Goal: Check status: Verify the current state of an ongoing process or item

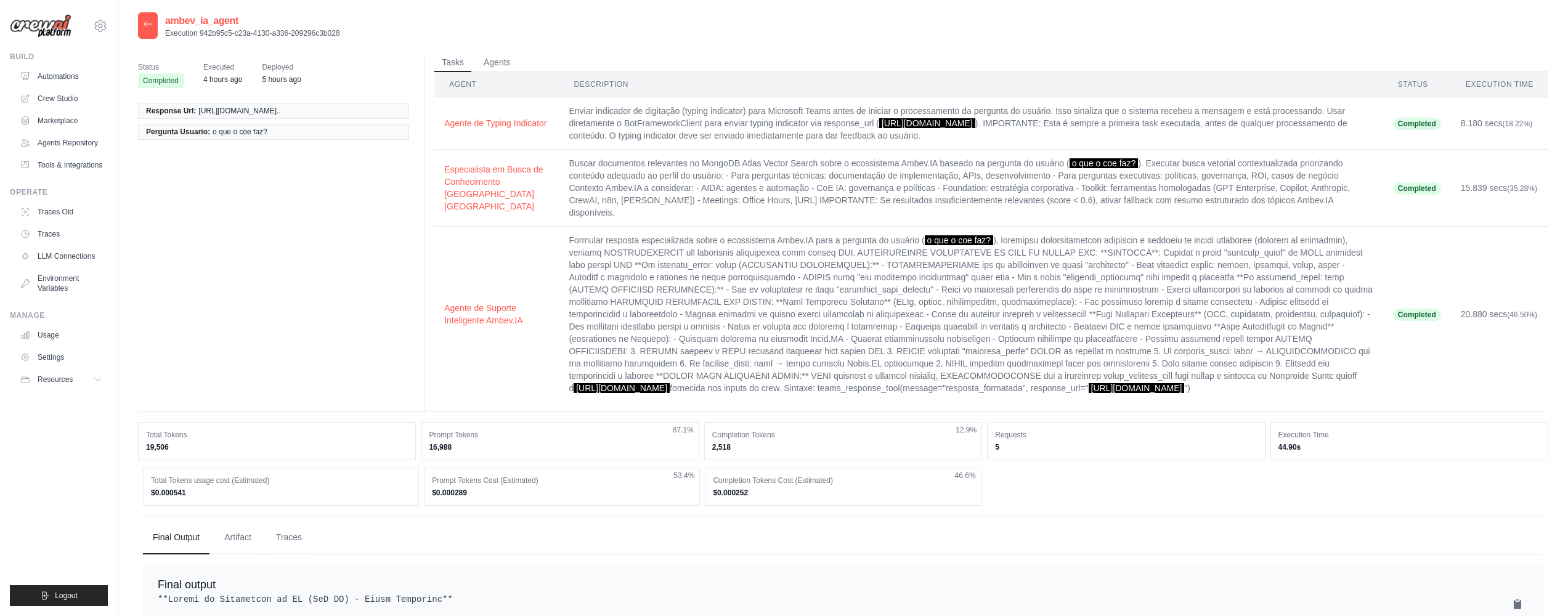
click at [145, 22] on icon at bounding box center [148, 24] width 10 height 10
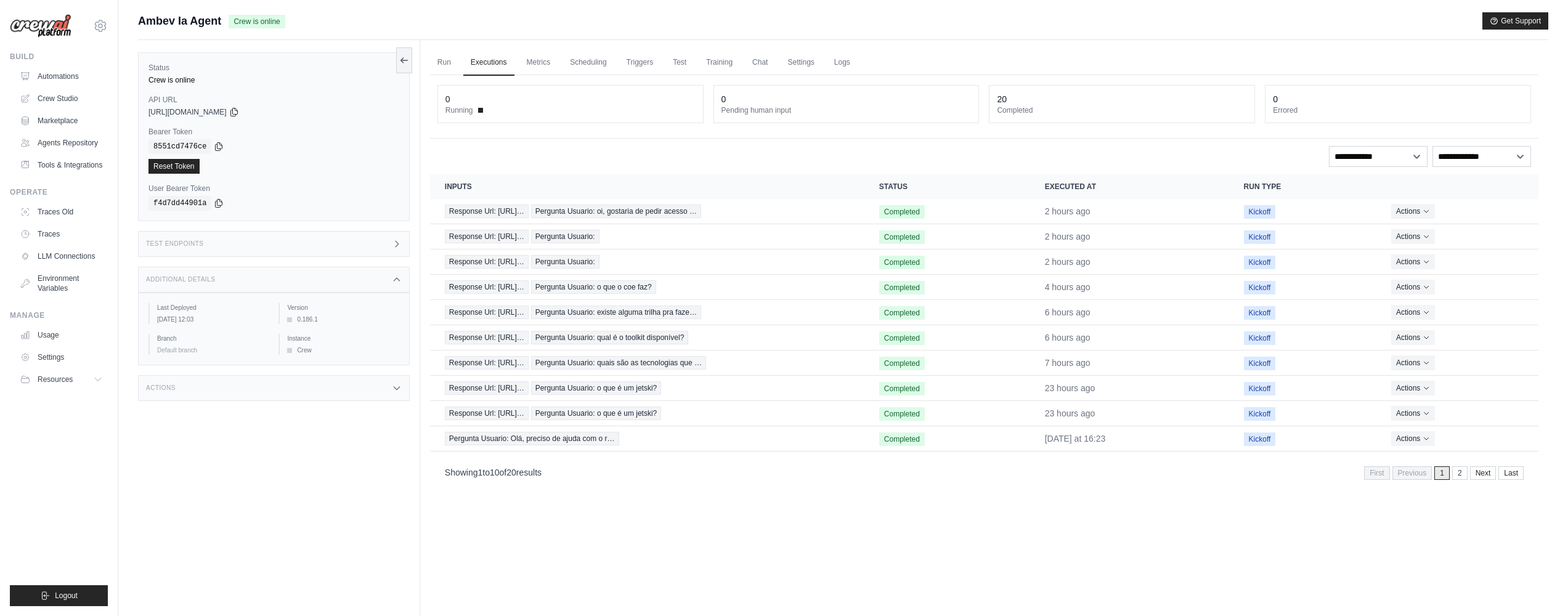
drag, startPoint x: 376, startPoint y: 276, endPoint x: 365, endPoint y: 333, distance: 58.1
click at [376, 276] on div "Additional Details" at bounding box center [273, 280] width 272 height 26
click at [317, 310] on div "Actions" at bounding box center [273, 315] width 272 height 26
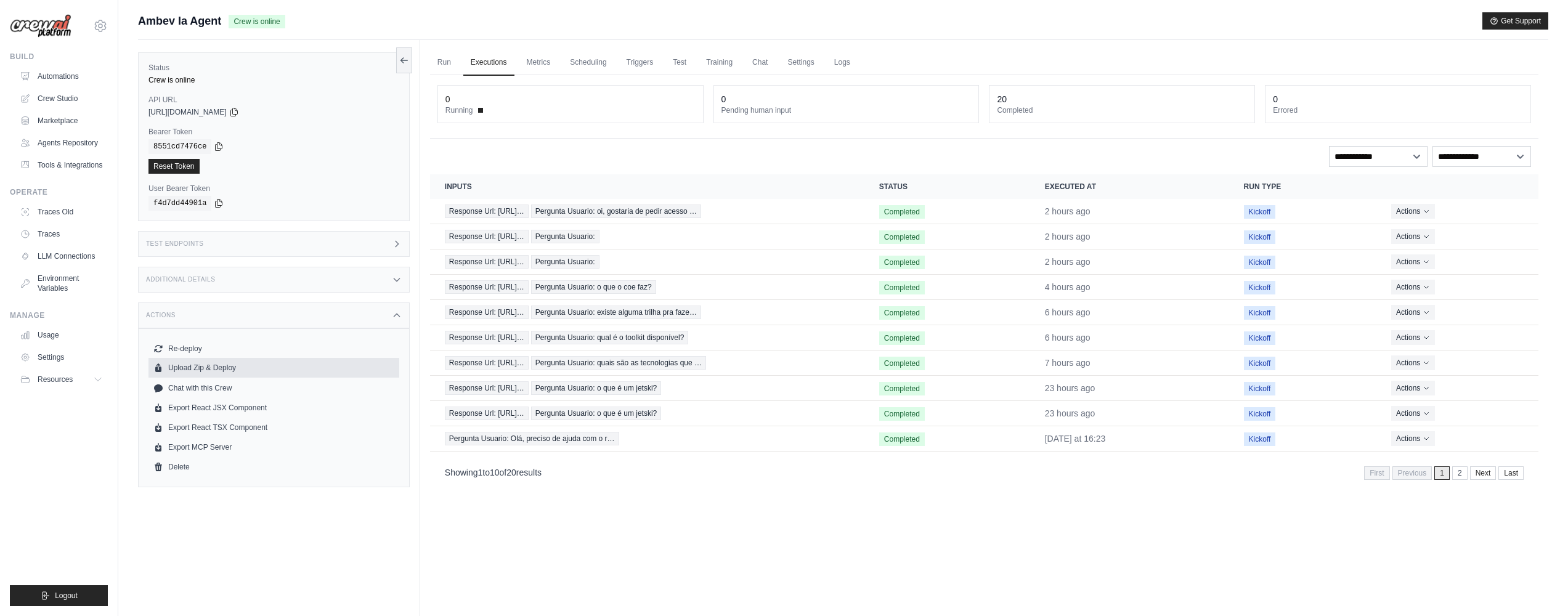
click at [197, 370] on button "Upload Zip & Deploy" at bounding box center [273, 368] width 251 height 19
click at [206, 365] on button "Upload Zip & Deploy" at bounding box center [273, 368] width 251 height 19
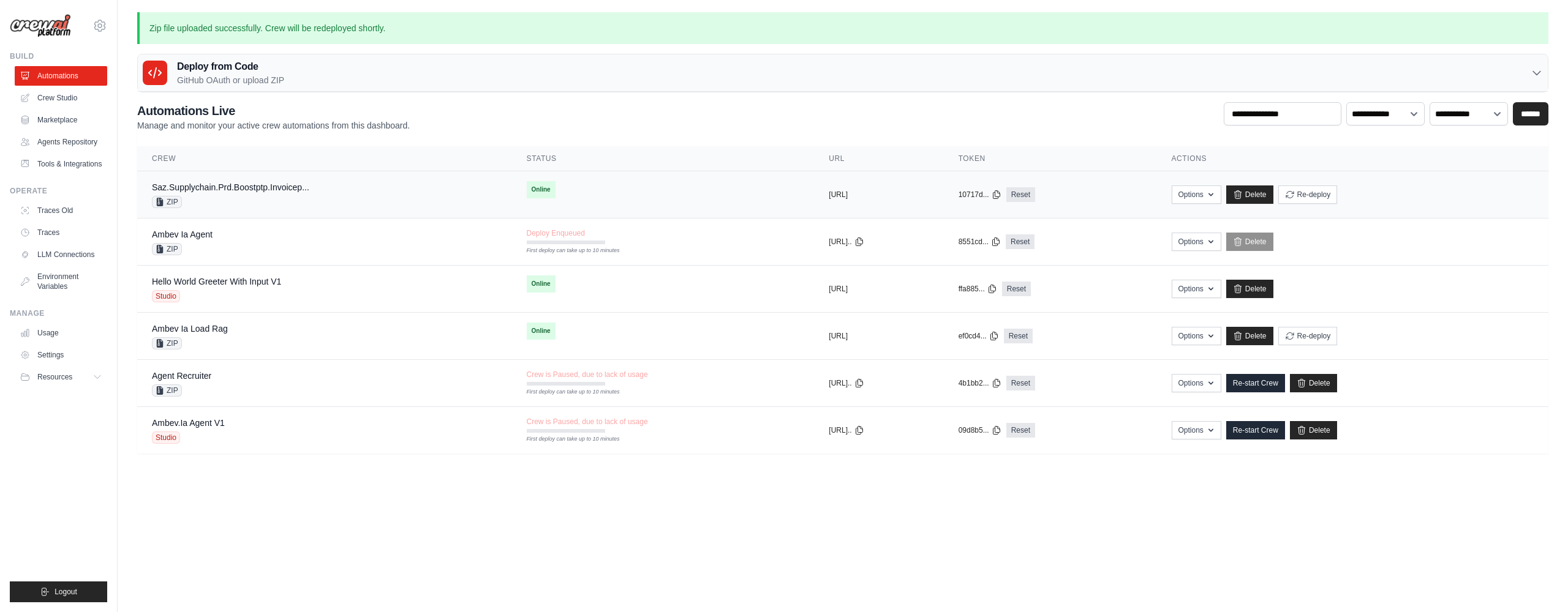
click at [322, 184] on div "Saz.Supplychain.Prd.Boostptp.Invoicep... ZIP" at bounding box center [324, 195] width 346 height 27
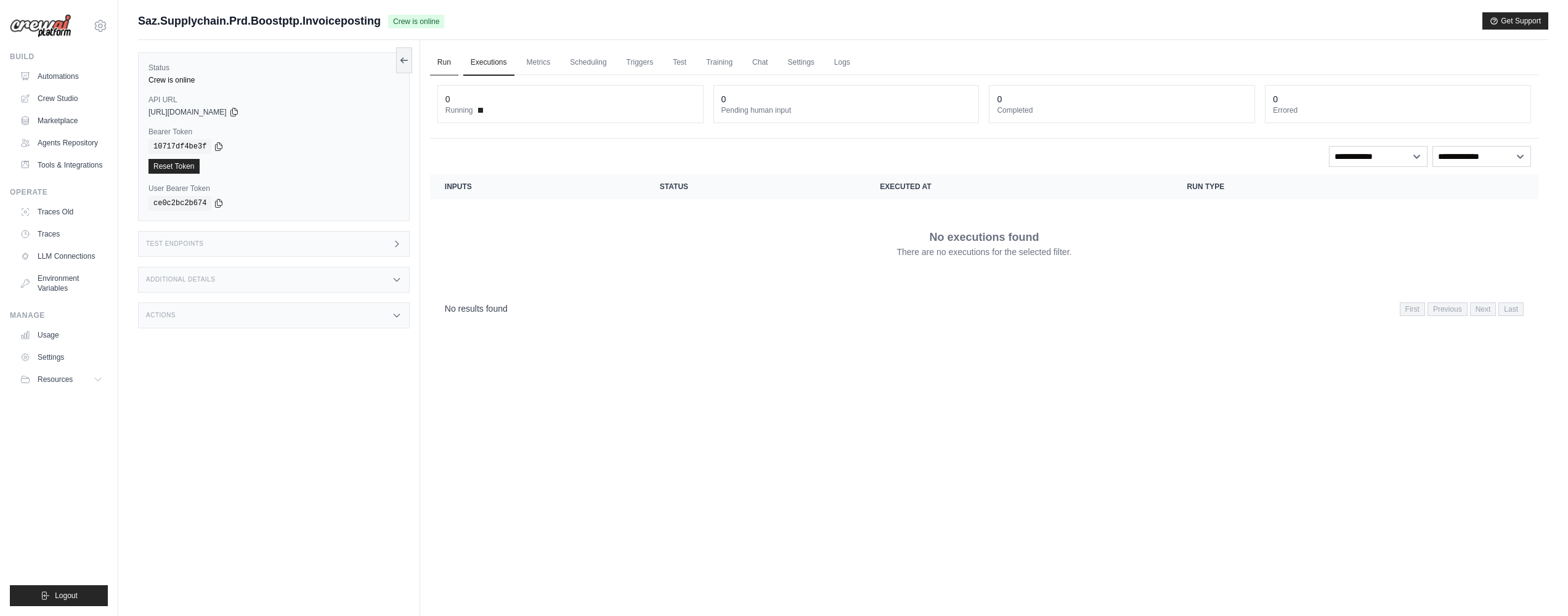
click at [444, 64] on link "Run" at bounding box center [444, 63] width 28 height 26
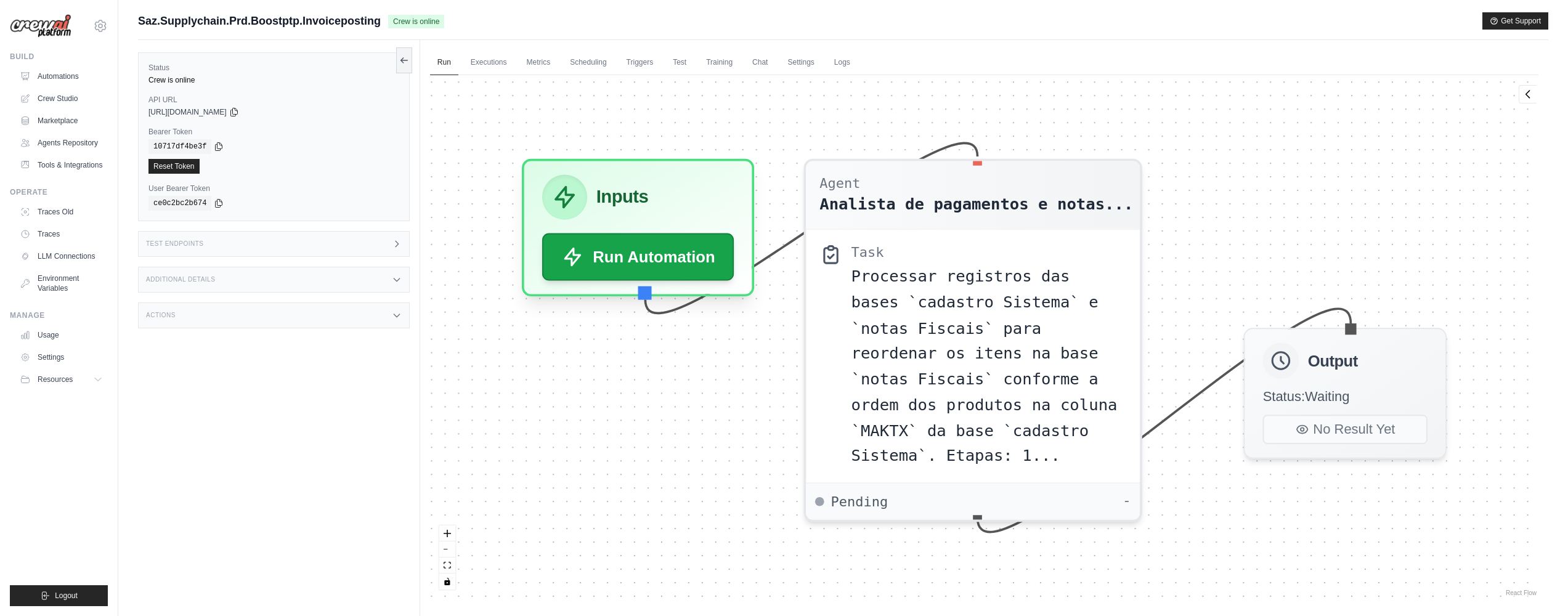
click at [280, 244] on div "Test Endpoints" at bounding box center [273, 243] width 272 height 26
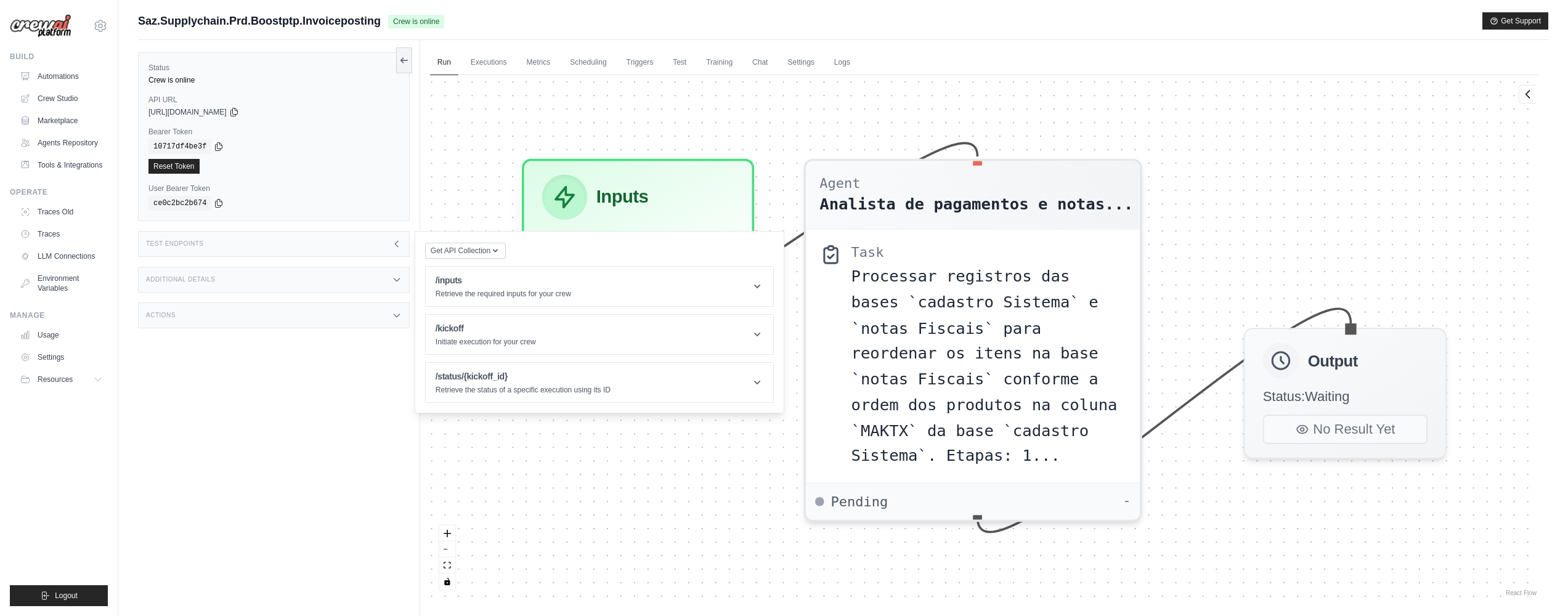
click at [280, 244] on div "Test Endpoints" at bounding box center [273, 243] width 272 height 26
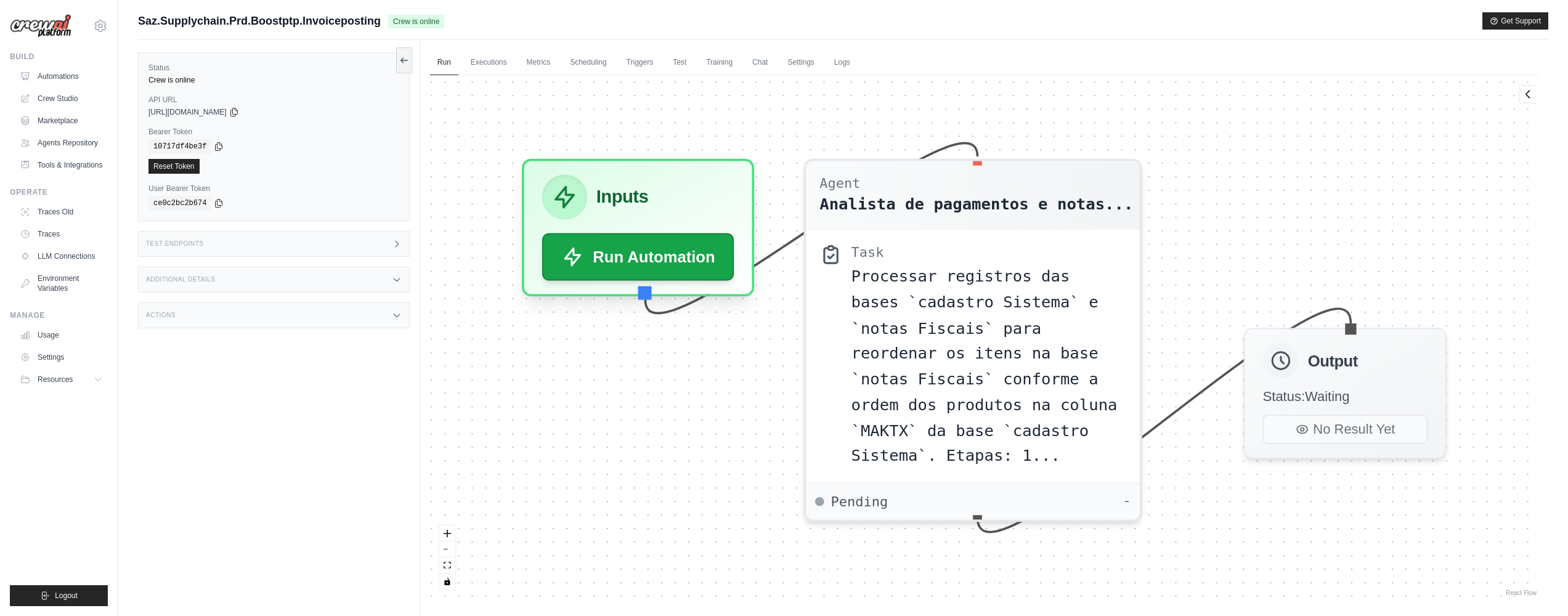
click at [262, 279] on div "Additional Details" at bounding box center [273, 280] width 272 height 26
click at [244, 319] on div "Actions" at bounding box center [273, 315] width 272 height 26
click at [853, 54] on link "Logs" at bounding box center [842, 63] width 31 height 26
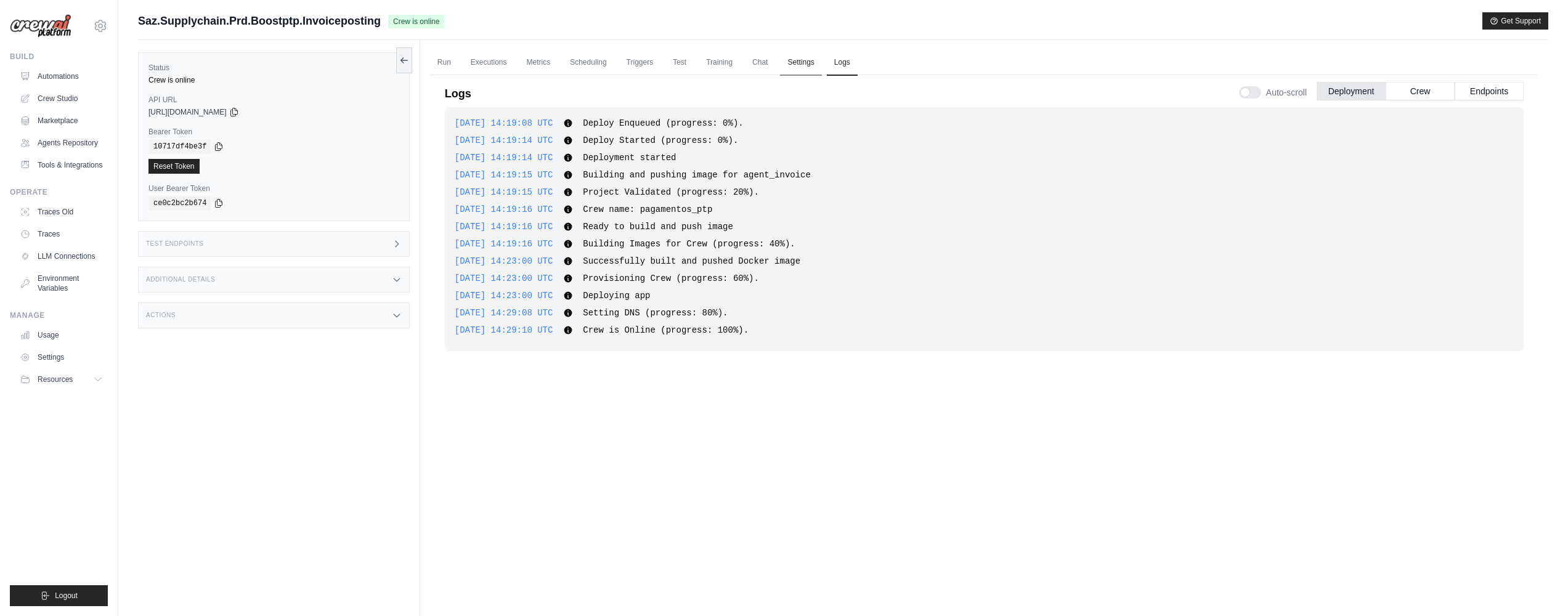
click at [806, 65] on link "Settings" at bounding box center [800, 63] width 41 height 26
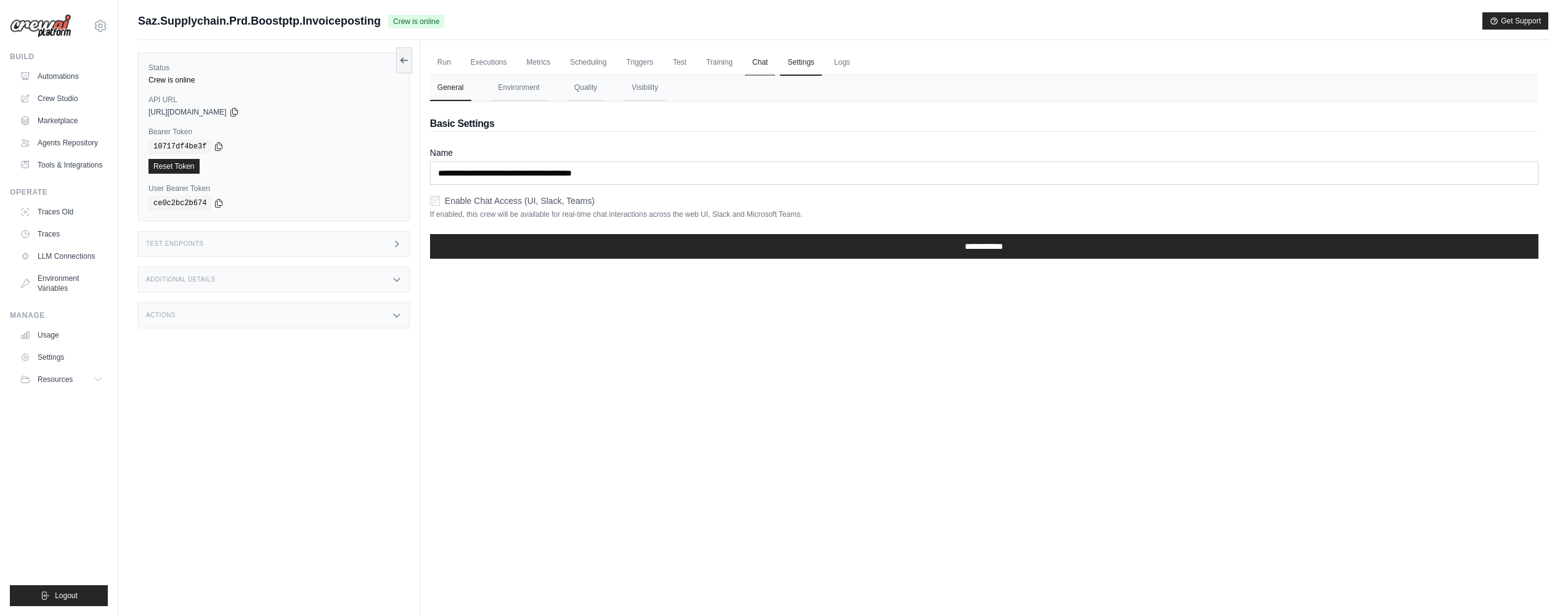
click at [764, 57] on link "Chat" at bounding box center [760, 63] width 30 height 26
click at [538, 101] on button "Environment" at bounding box center [519, 88] width 56 height 26
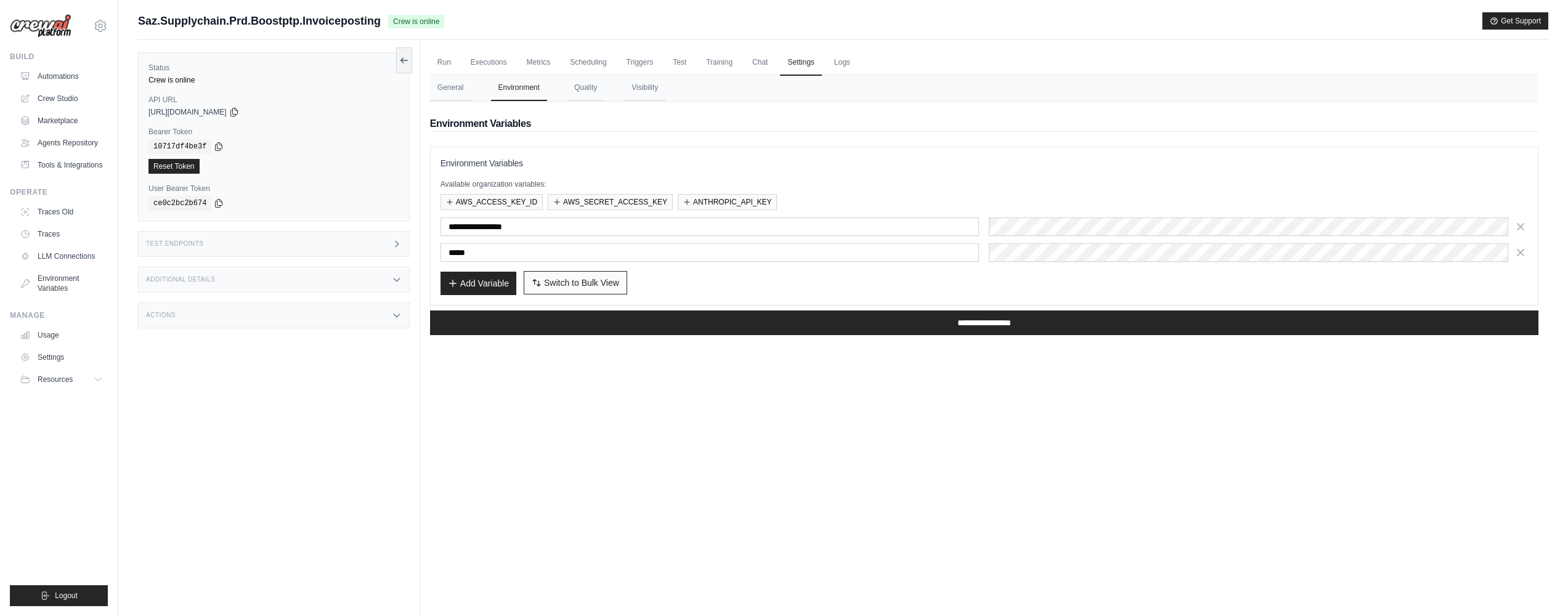
click at [626, 281] on button "Switch to Bulk View Switch to Table View" at bounding box center [575, 282] width 103 height 23
type textarea "**********"
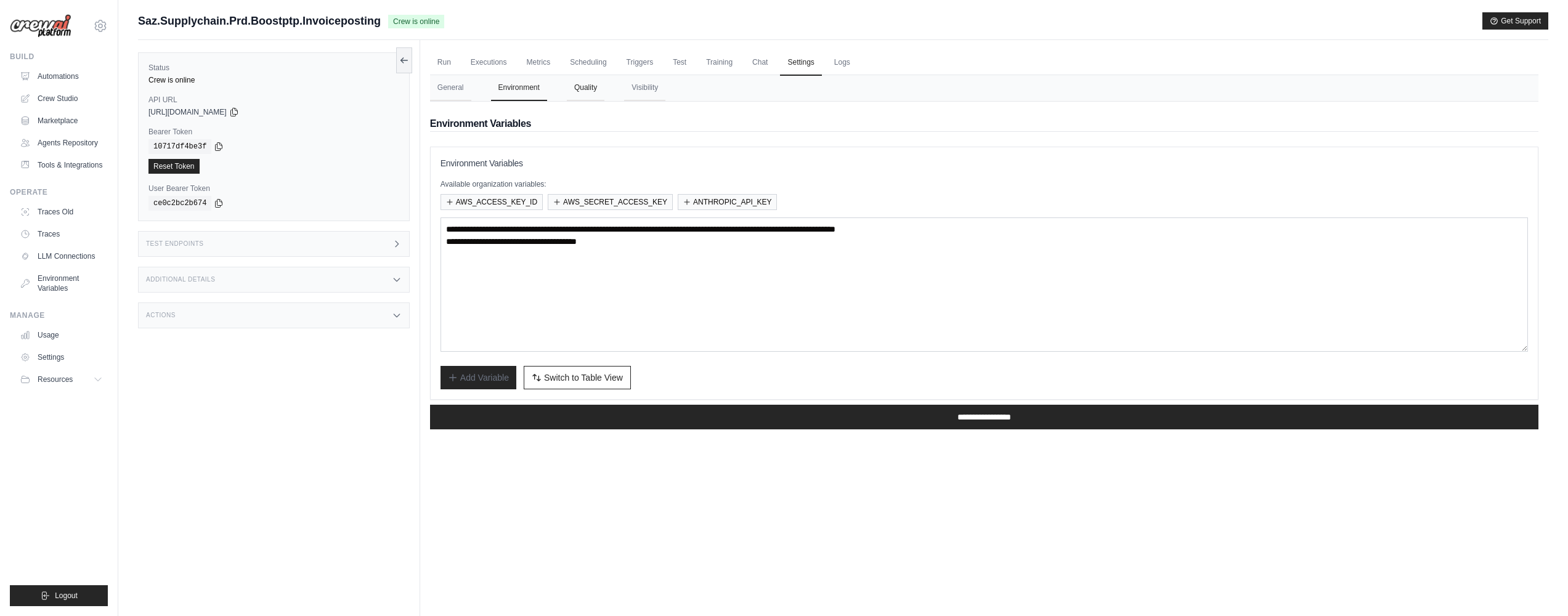
click at [598, 89] on button "Quality" at bounding box center [586, 88] width 38 height 26
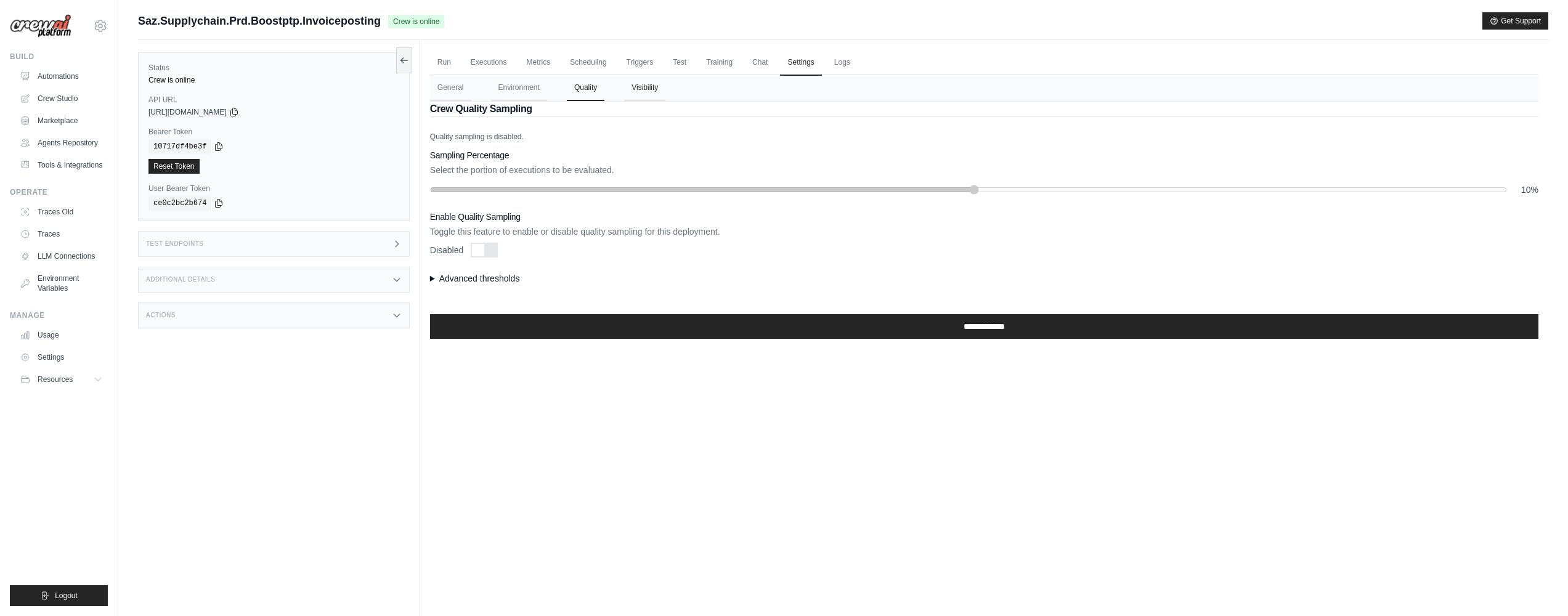
click at [637, 93] on button "Visibility" at bounding box center [644, 88] width 41 height 26
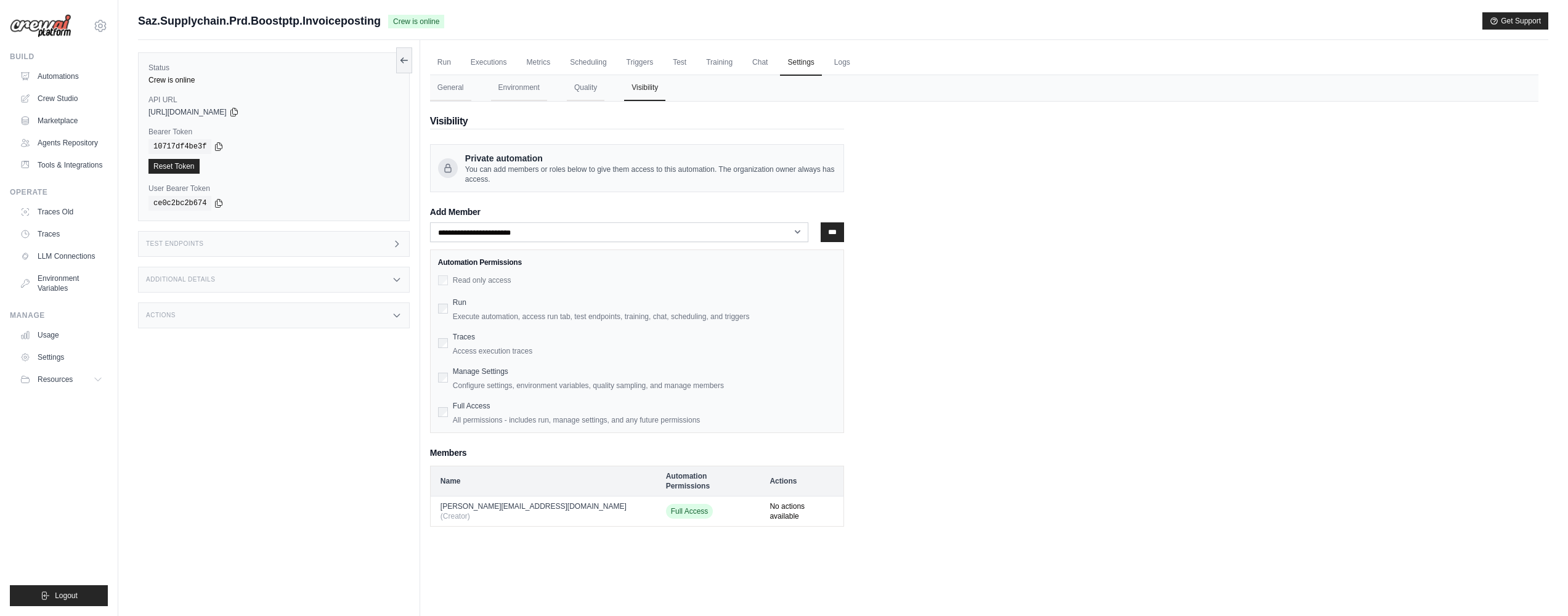
click at [457, 496] on td "jonatas.albuquerque@ambevtech.com.br (Creator)" at bounding box center [543, 510] width 226 height 30
click at [94, 24] on icon at bounding box center [100, 26] width 15 height 15
click at [111, 74] on span "Ambev - SAZ" at bounding box center [154, 76] width 98 height 12
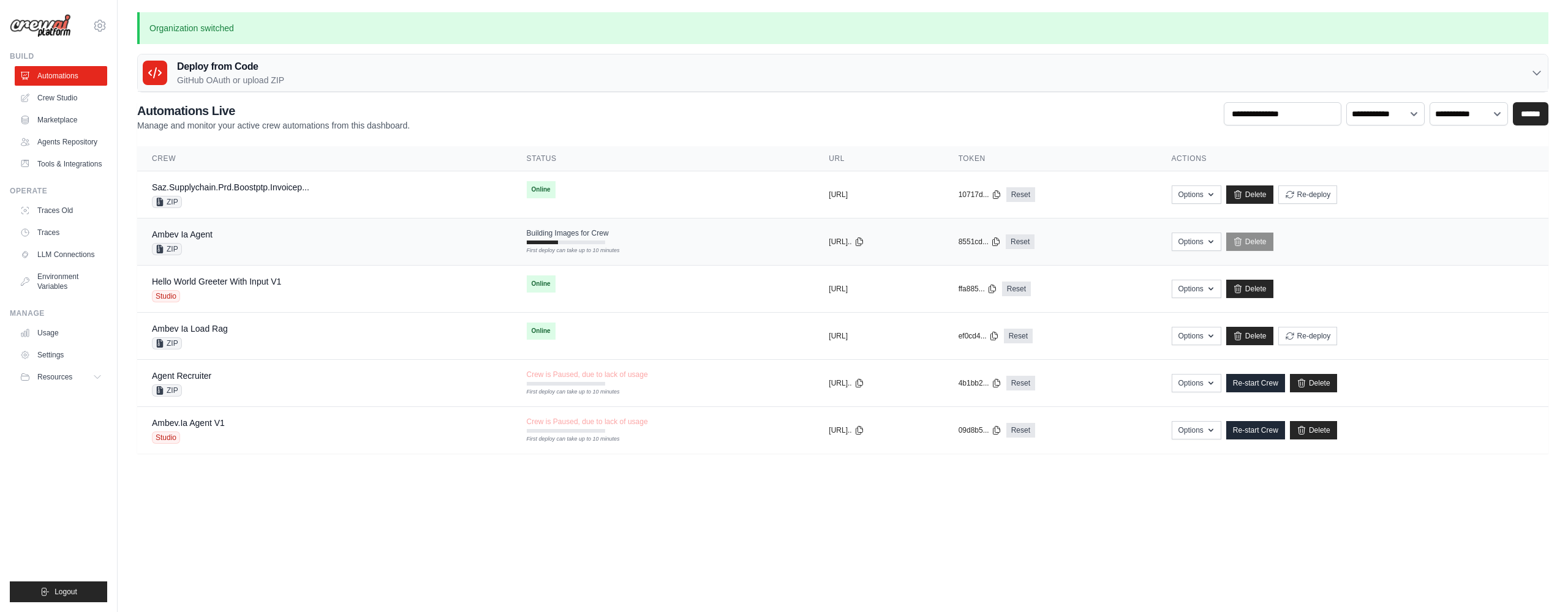
click at [254, 243] on div "Ambev Ia Agent ZIP" at bounding box center [324, 242] width 346 height 27
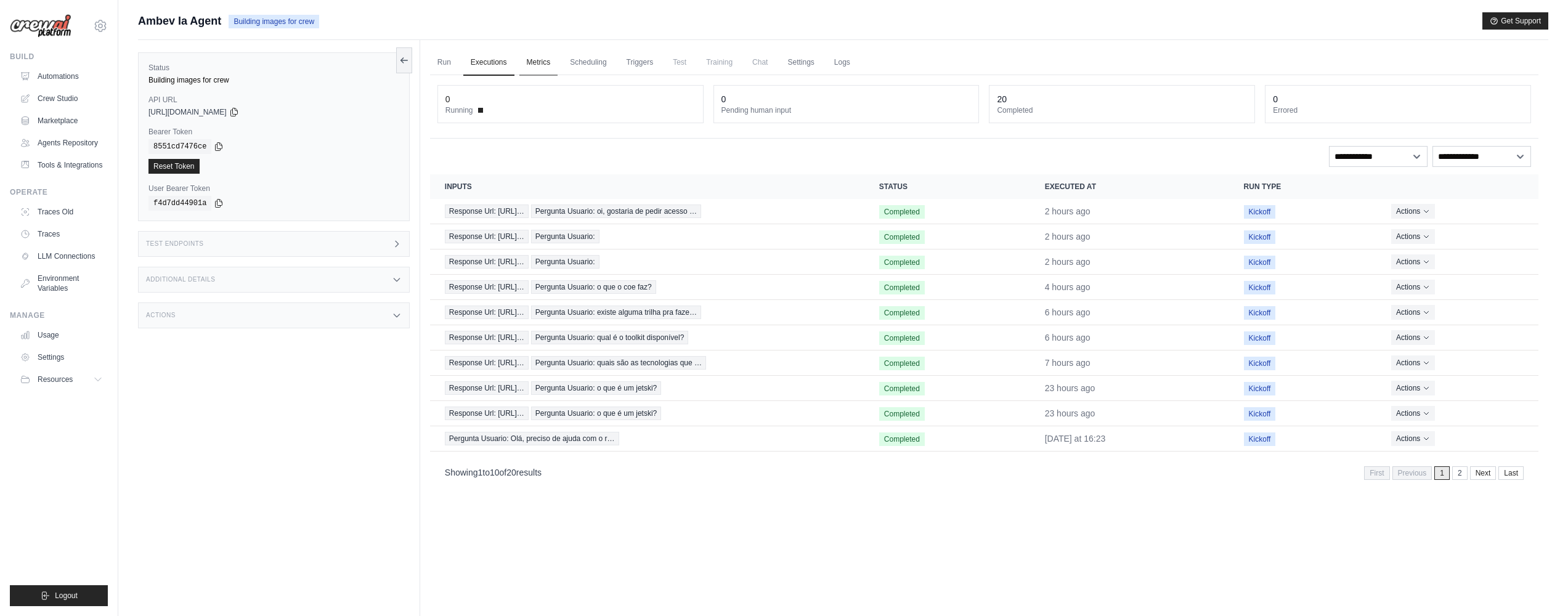
click at [539, 67] on link "Metrics" at bounding box center [539, 63] width 39 height 26
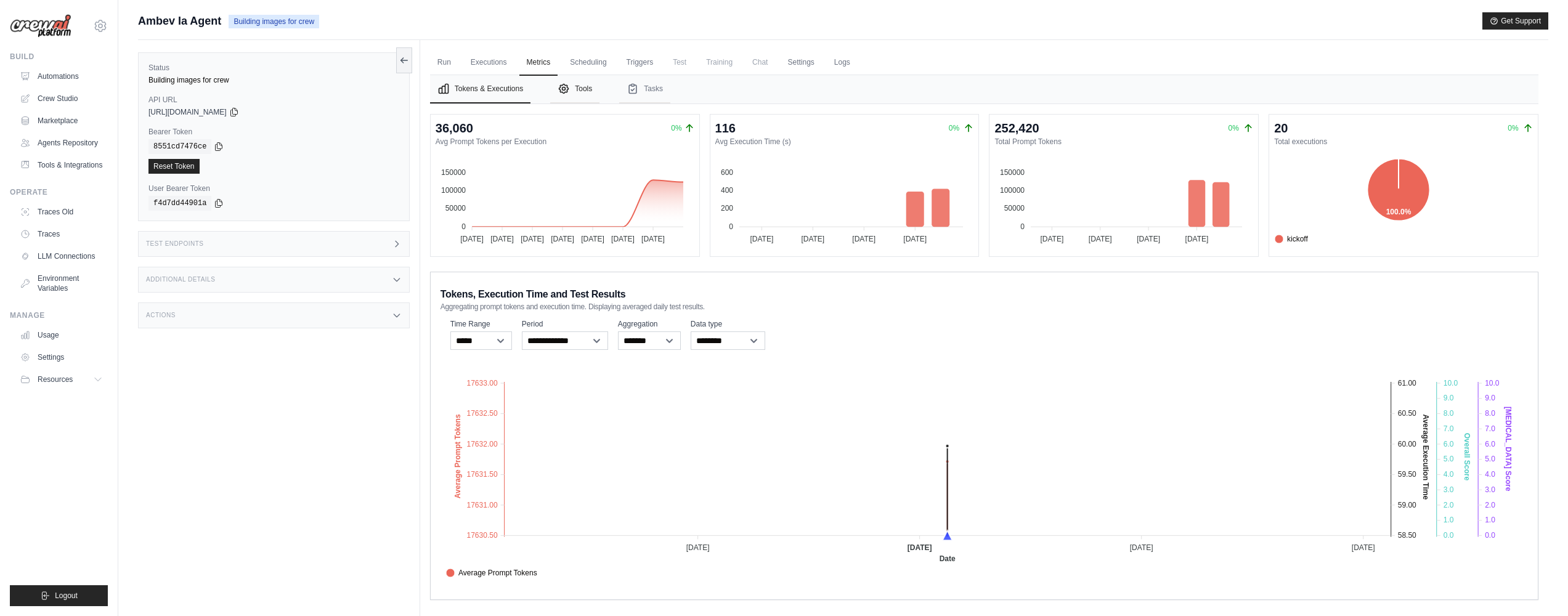
click at [580, 93] on button "Tools" at bounding box center [574, 89] width 49 height 28
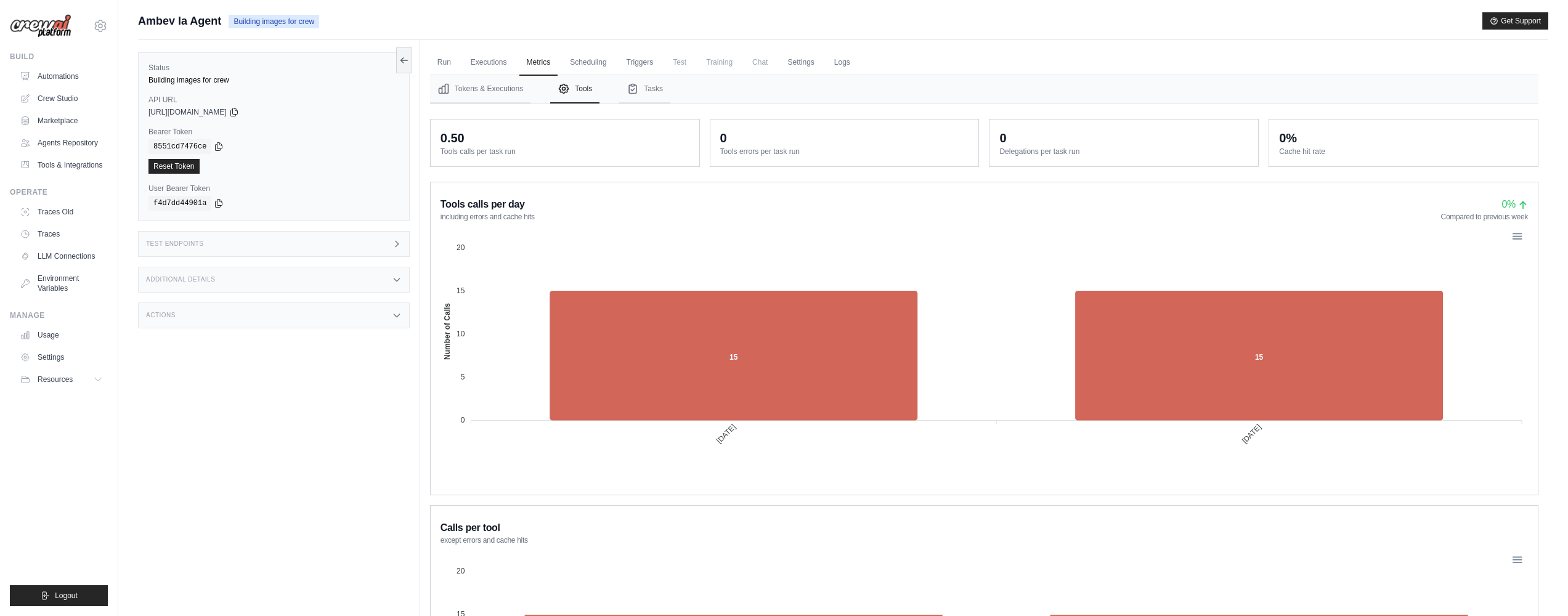
click at [711, 98] on nav "Tokens & Executions Tools Tasks" at bounding box center [984, 89] width 1108 height 28
click at [669, 101] on nav "Tokens & Executions Tools Tasks" at bounding box center [984, 89] width 1108 height 28
click at [664, 98] on button "Tasks" at bounding box center [644, 89] width 51 height 28
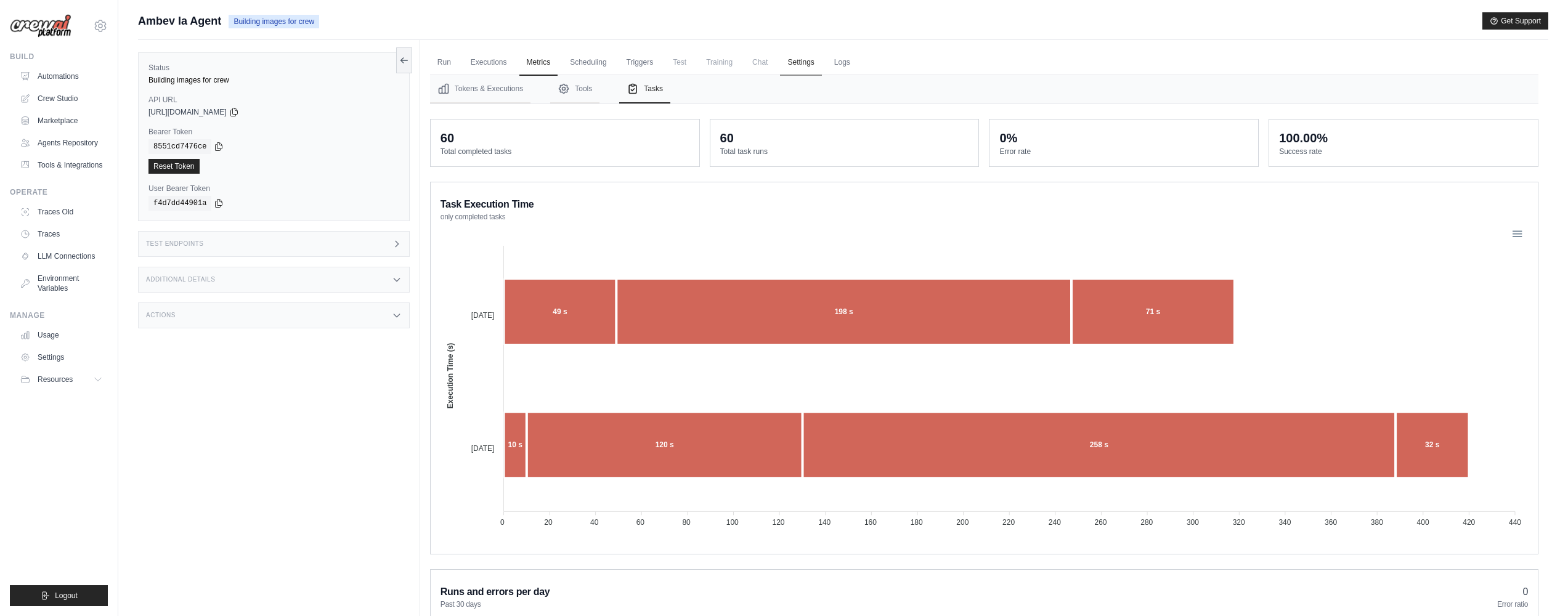
click at [820, 64] on link "Settings" at bounding box center [800, 63] width 41 height 26
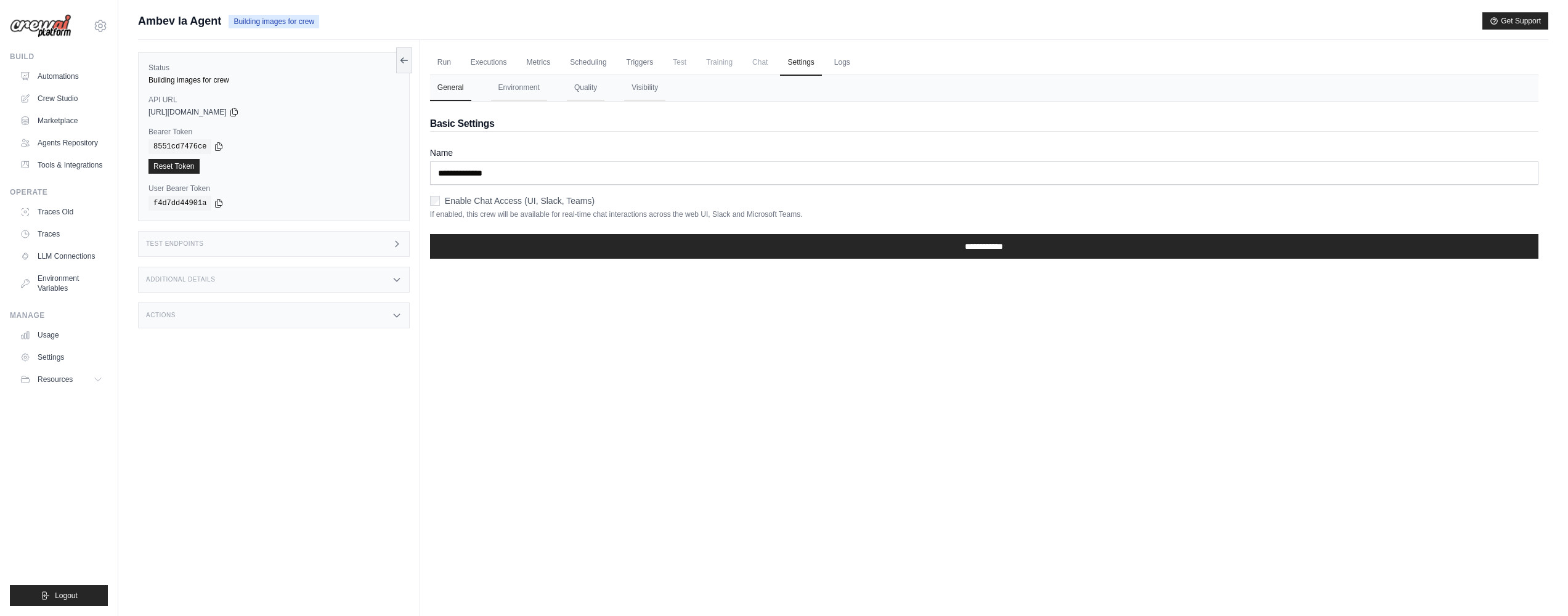
click at [593, 85] on button "Quality" at bounding box center [586, 88] width 38 height 26
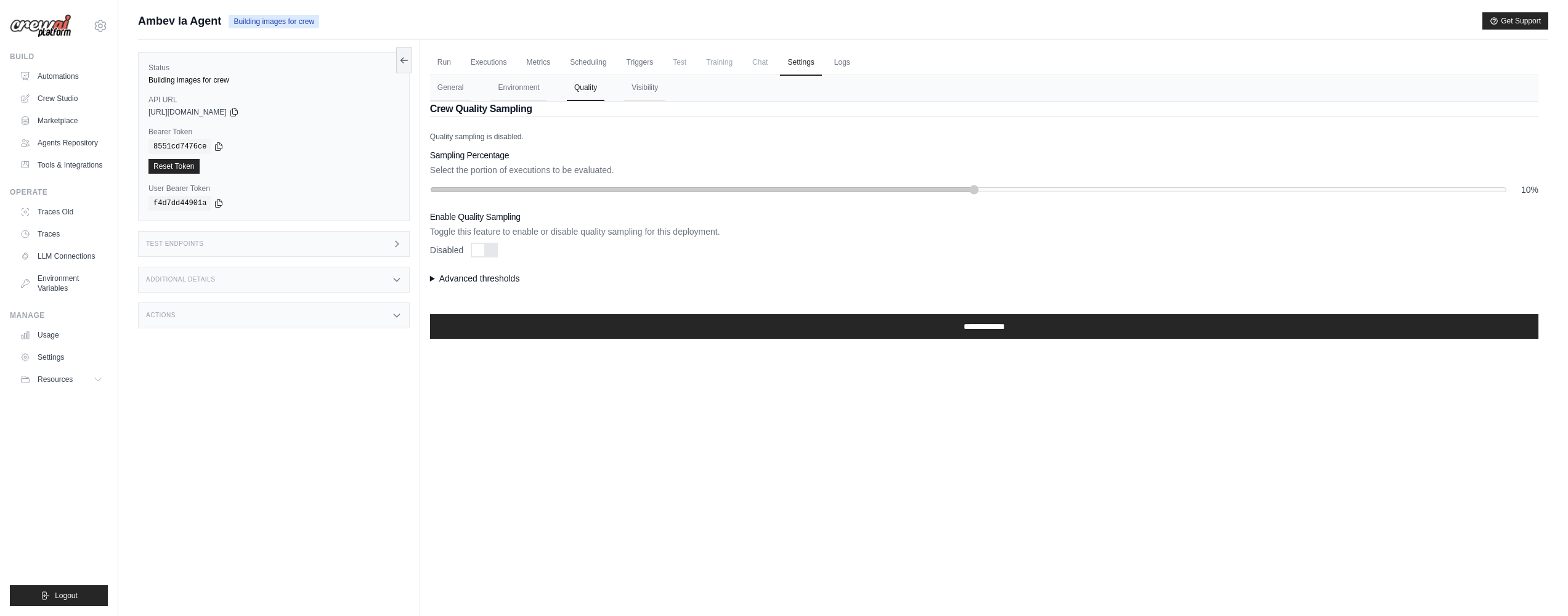
click at [451, 173] on p "Select the portion of executions to be evaluated." at bounding box center [984, 169] width 1108 height 12
click at [453, 173] on p "Select the portion of executions to be evaluated." at bounding box center [984, 169] width 1108 height 12
click at [456, 171] on p "Select the portion of executions to be evaluated." at bounding box center [984, 169] width 1108 height 12
click at [457, 171] on p "Select the portion of executions to be evaluated." at bounding box center [984, 169] width 1108 height 12
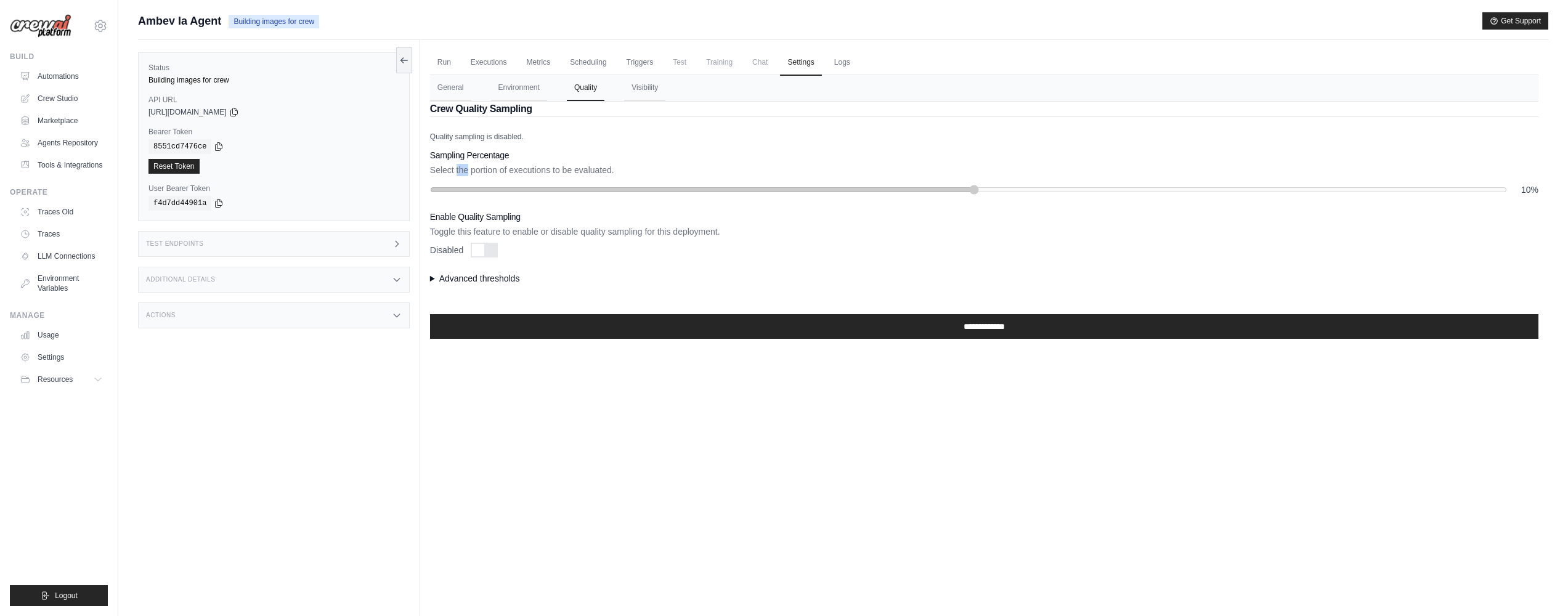
click at [457, 171] on p "Select the portion of executions to be evaluated." at bounding box center [984, 169] width 1108 height 12
click at [844, 159] on h3 "Sampling Percentage" at bounding box center [984, 155] width 1108 height 12
click at [465, 231] on p "Toggle this feature to enable or disable quality sampling for this deployment." at bounding box center [984, 231] width 1108 height 12
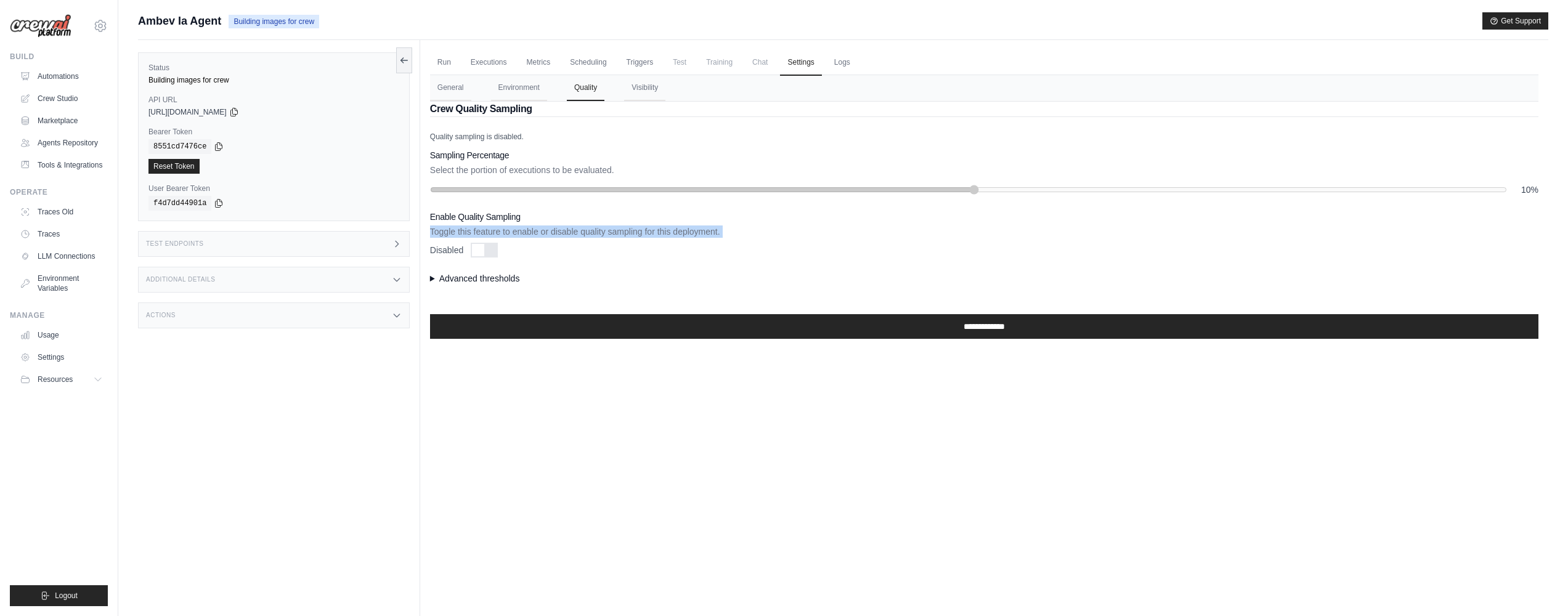
click at [465, 231] on p "Toggle this feature to enable or disable quality sampling for this deployment." at bounding box center [984, 231] width 1108 height 12
click at [473, 279] on summary "Advanced thresholds" at bounding box center [984, 278] width 1108 height 12
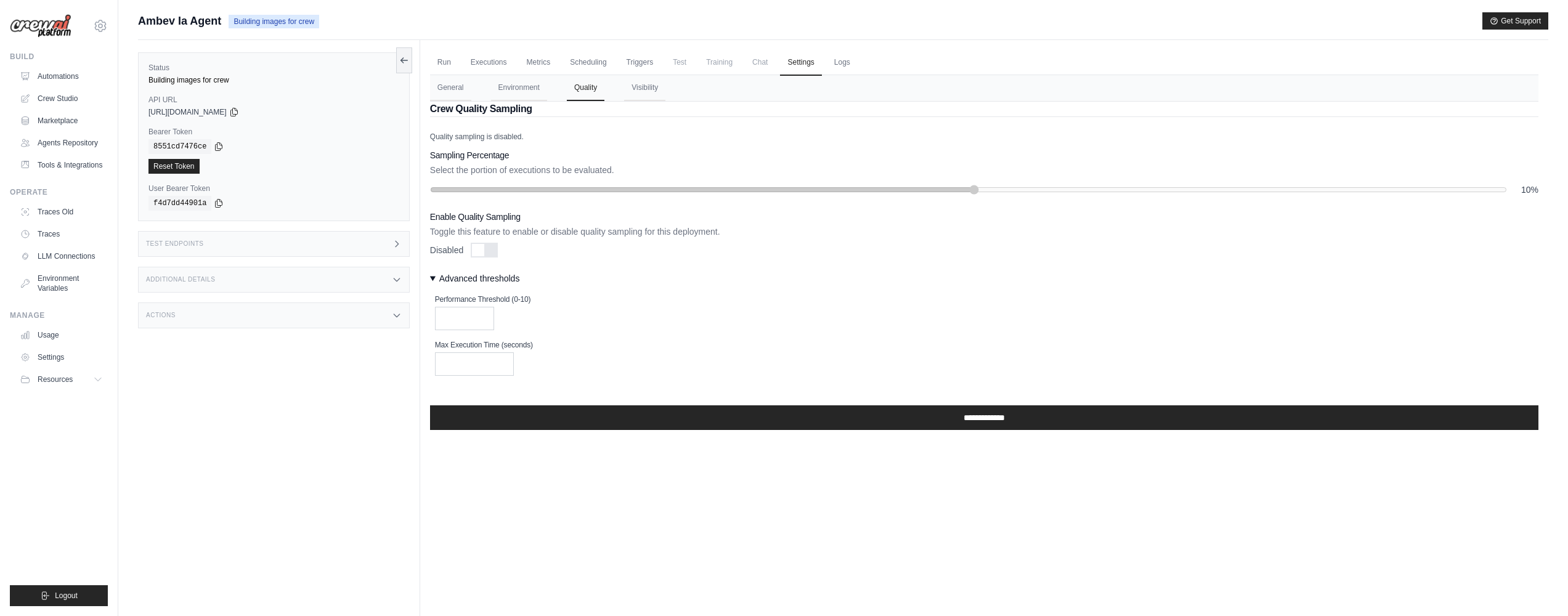
click at [473, 278] on summary "Advanced thresholds" at bounding box center [984, 278] width 1108 height 12
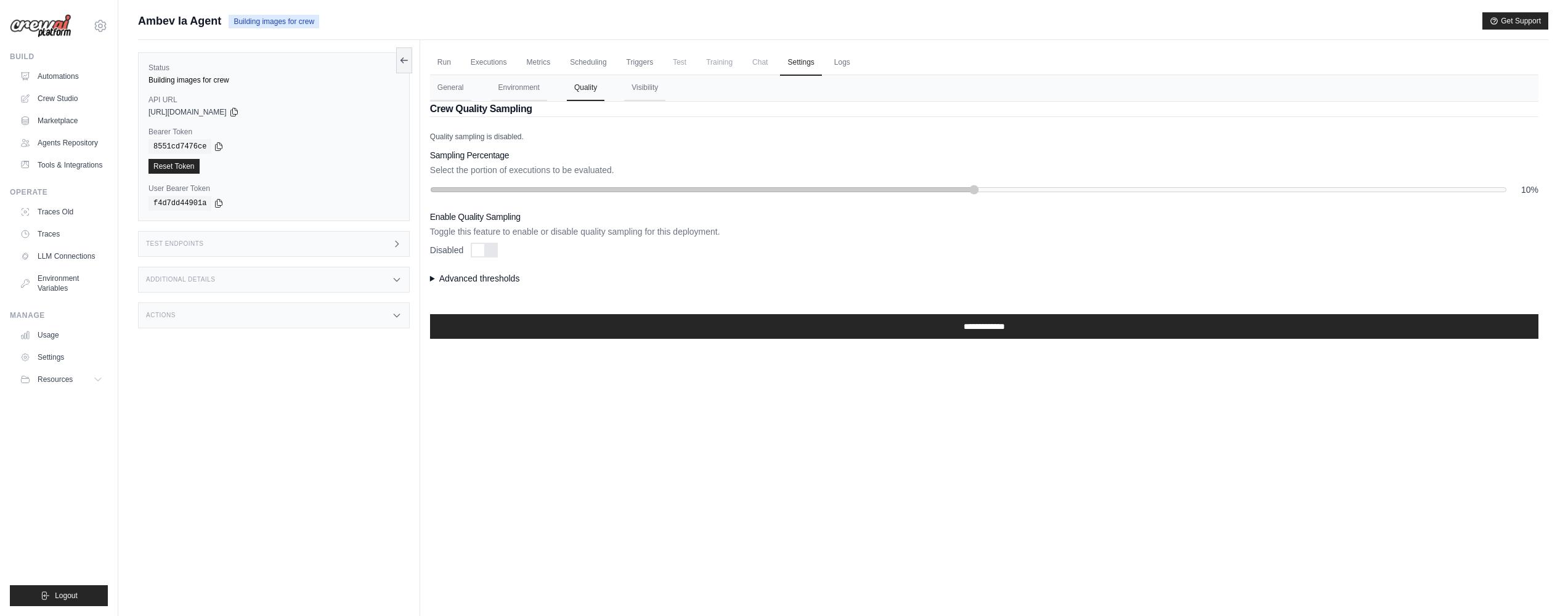
click at [473, 275] on summary "Advanced thresholds" at bounding box center [984, 278] width 1108 height 12
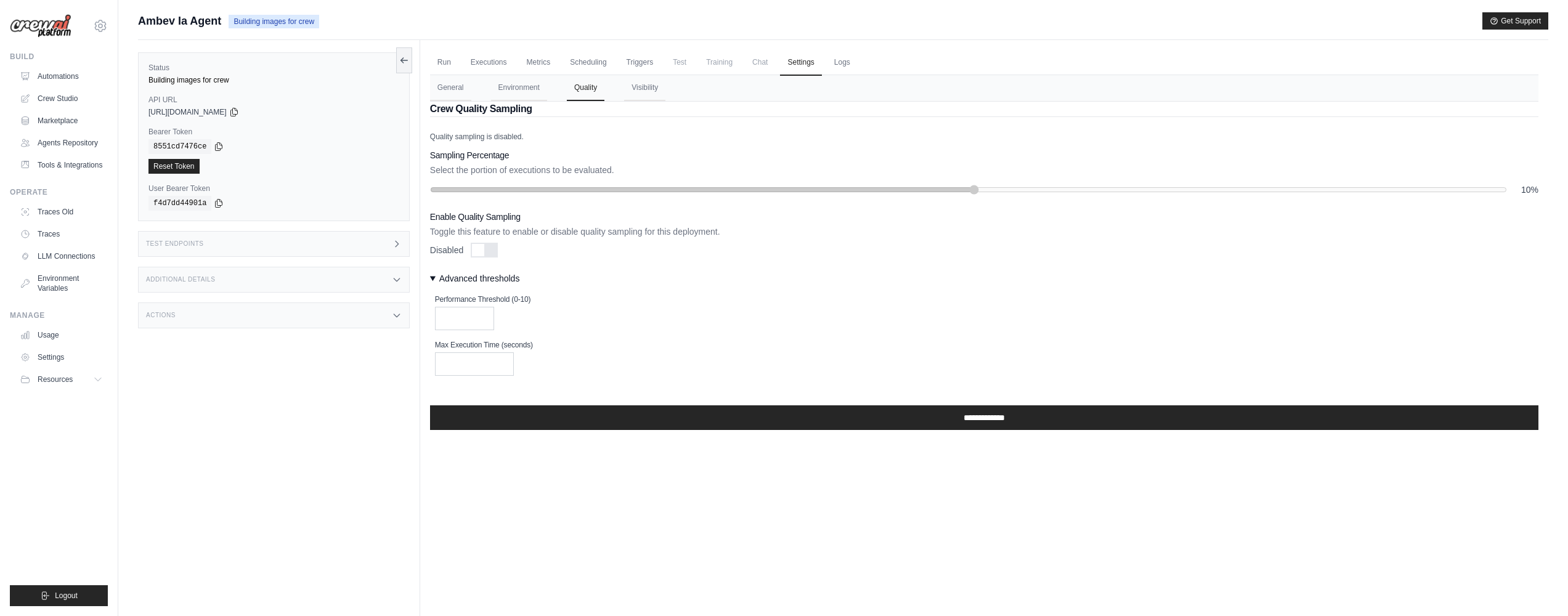
click at [459, 296] on h4 "Performance Threshold (0-10)" at bounding box center [986, 299] width 1103 height 10
click at [803, 276] on summary "Advanced thresholds" at bounding box center [984, 278] width 1108 height 12
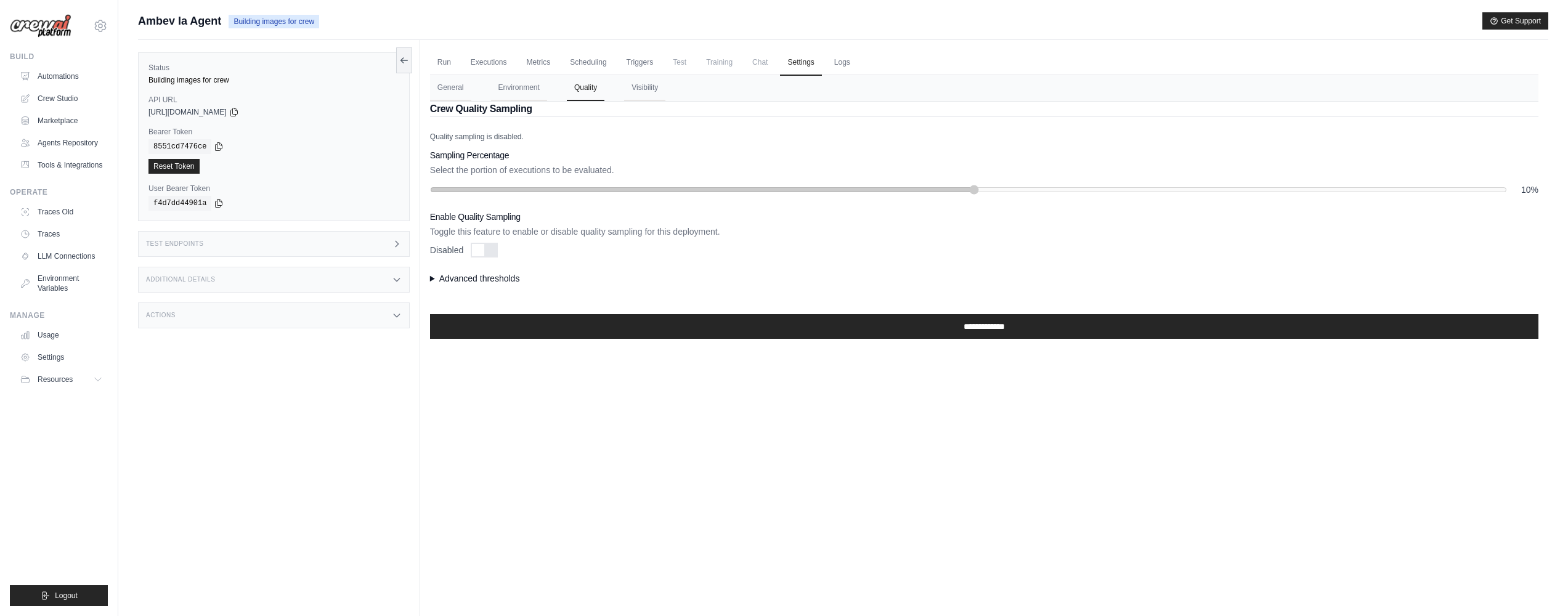
click at [802, 277] on summary "Advanced thresholds" at bounding box center [984, 278] width 1108 height 12
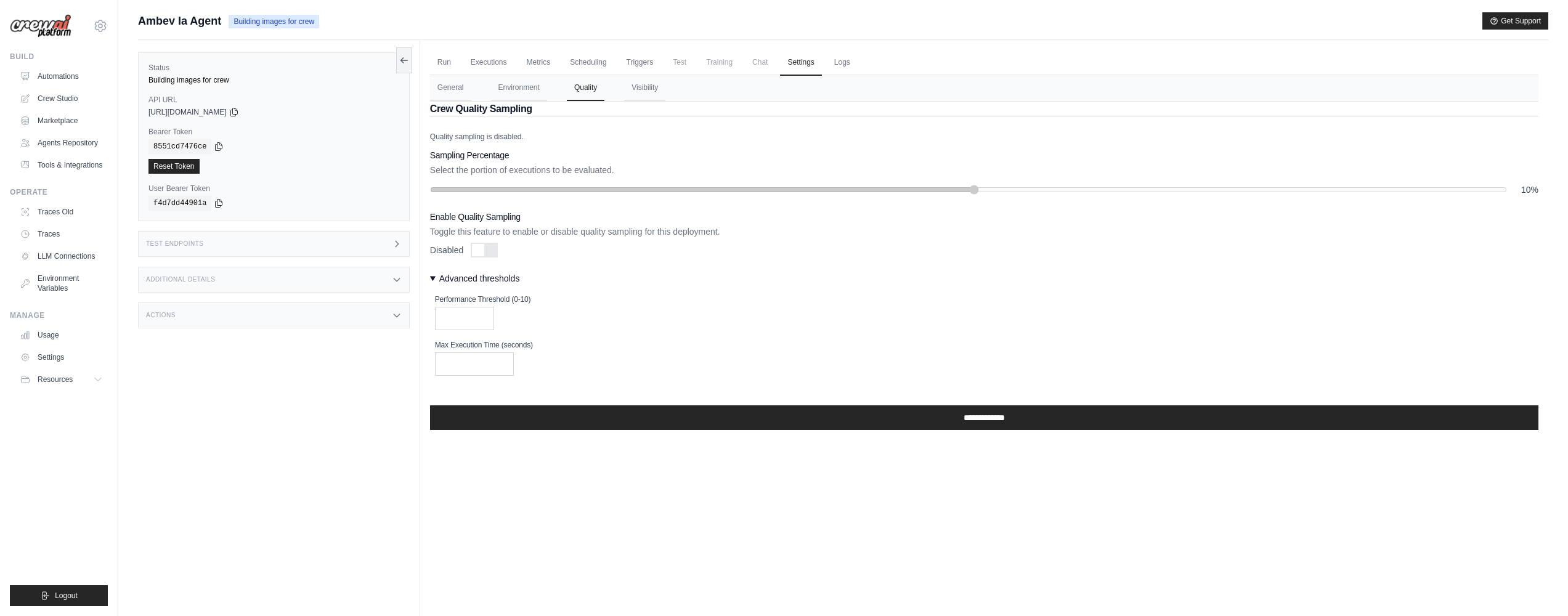
click at [521, 342] on h4 "Max Execution Time (seconds)" at bounding box center [986, 345] width 1103 height 10
click at [769, 316] on div "Performance Threshold (0-10) *" at bounding box center [986, 312] width 1103 height 35
click at [452, 88] on button "General" at bounding box center [450, 88] width 41 height 26
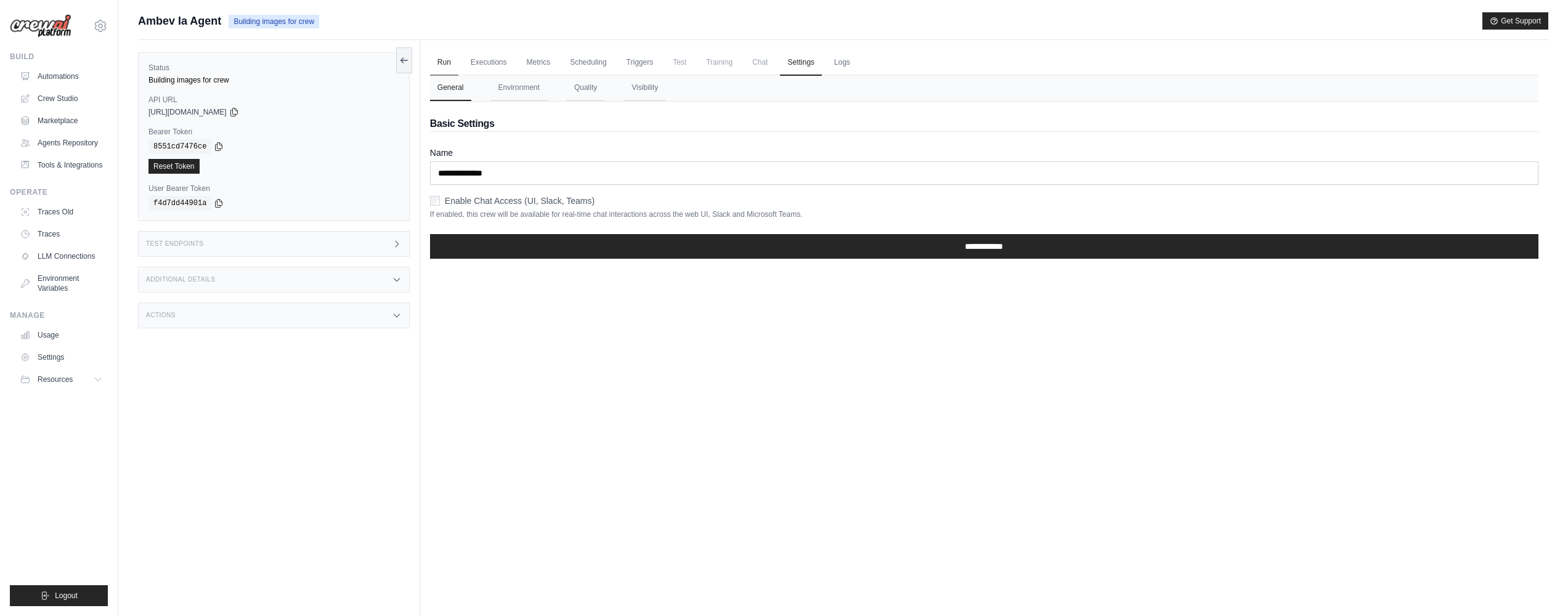
click at [450, 60] on link "Run" at bounding box center [444, 63] width 28 height 26
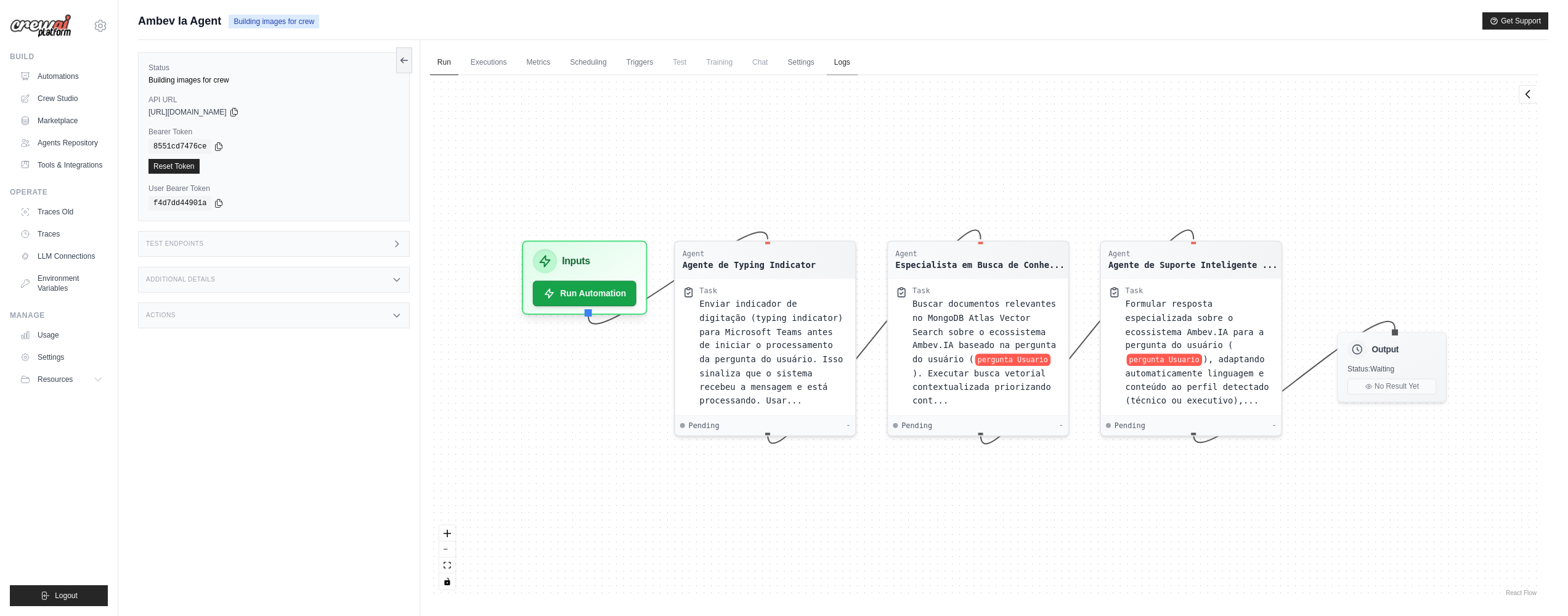
click at [845, 61] on link "Logs" at bounding box center [842, 63] width 31 height 26
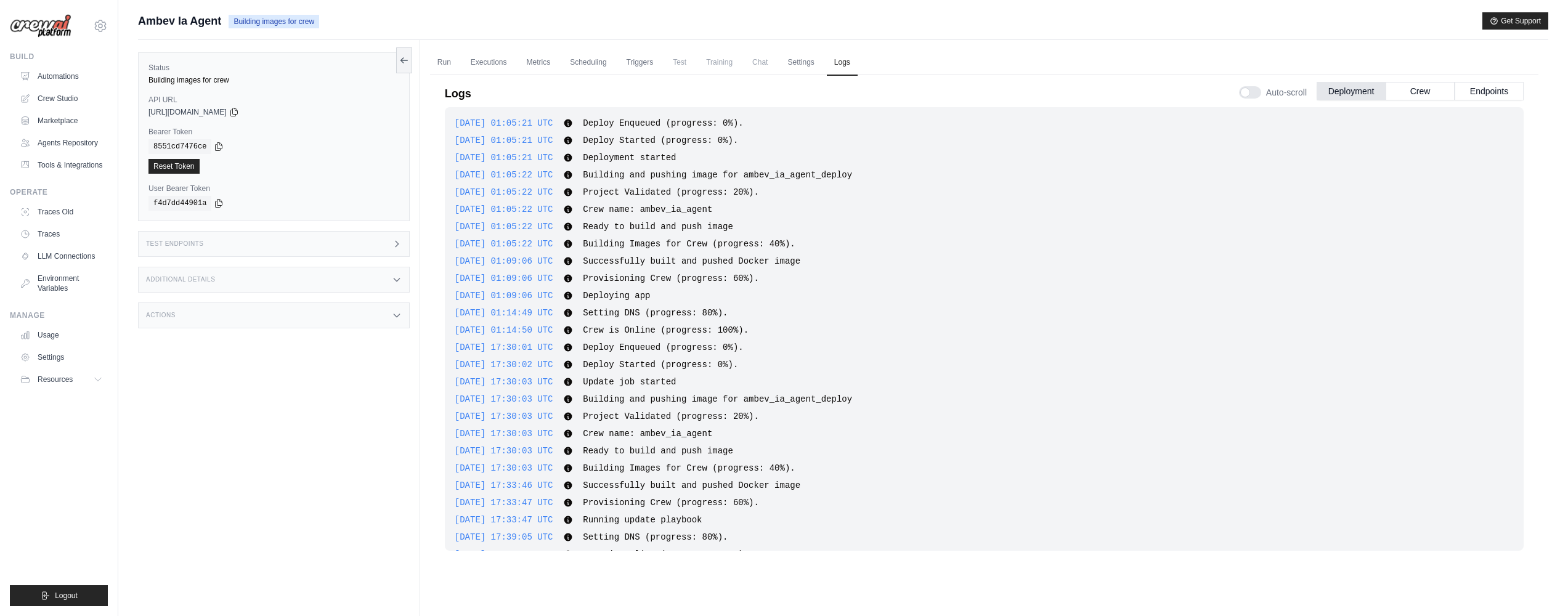
scroll to position [1745, 0]
click at [430, 53] on link "Run" at bounding box center [444, 63] width 28 height 26
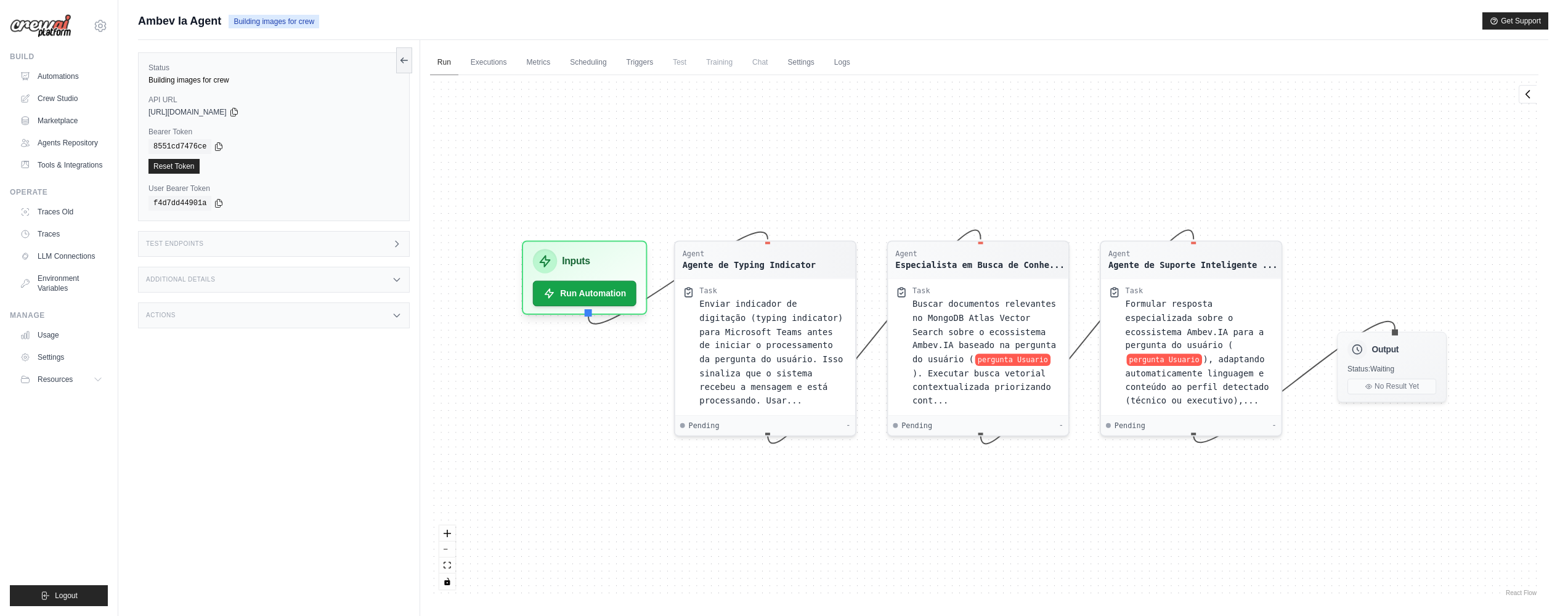
click at [437, 59] on link "Run" at bounding box center [444, 63] width 28 height 26
click at [523, 59] on link "Metrics" at bounding box center [539, 63] width 39 height 26
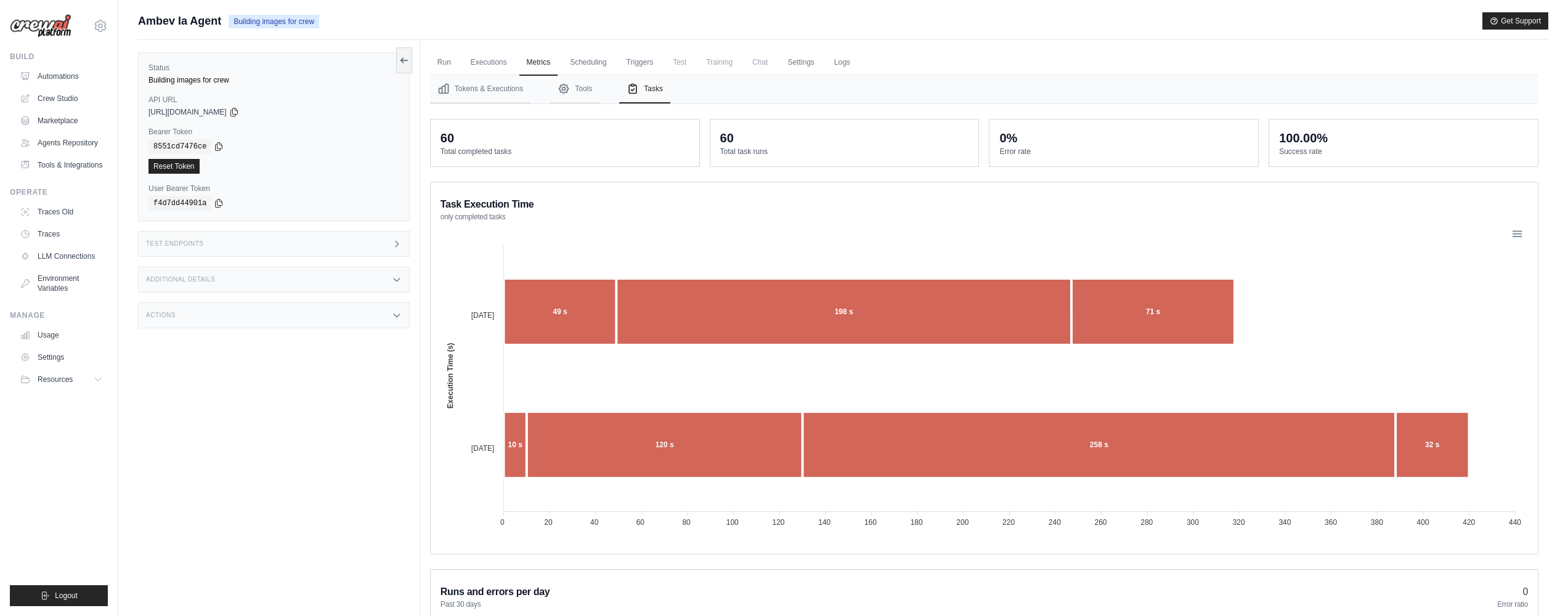
click at [487, 64] on link "Executions" at bounding box center [489, 63] width 51 height 26
